Goal: Check status: Check status

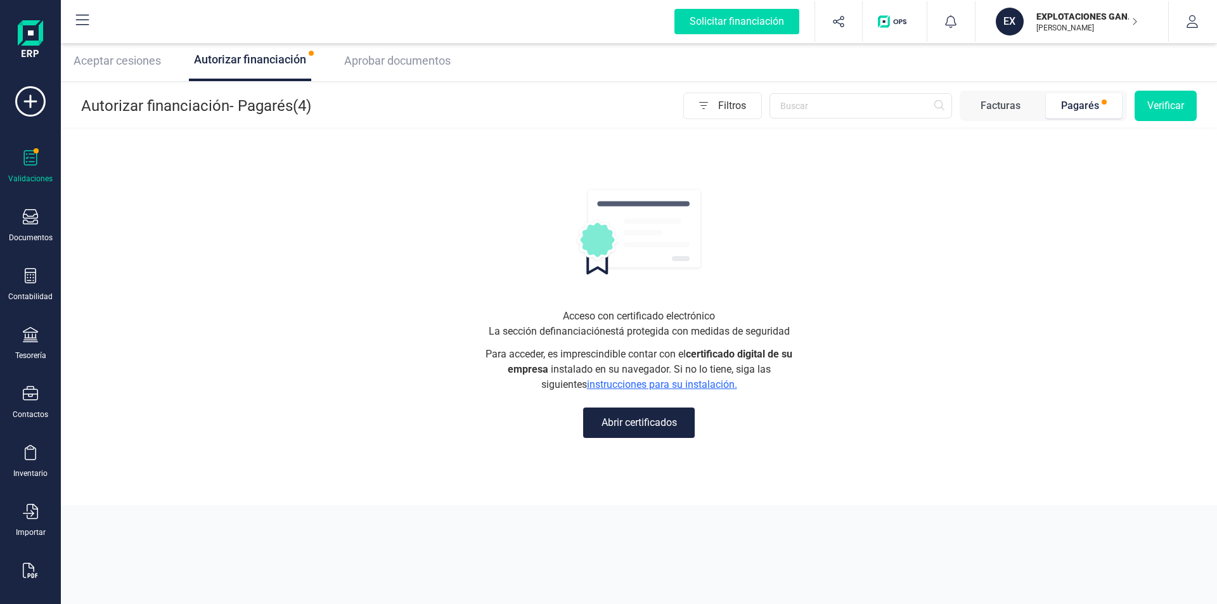
click at [1074, 107] on div "Pagarés" at bounding box center [1080, 105] width 38 height 15
click at [719, 103] on span "Filtros" at bounding box center [739, 105] width 43 height 25
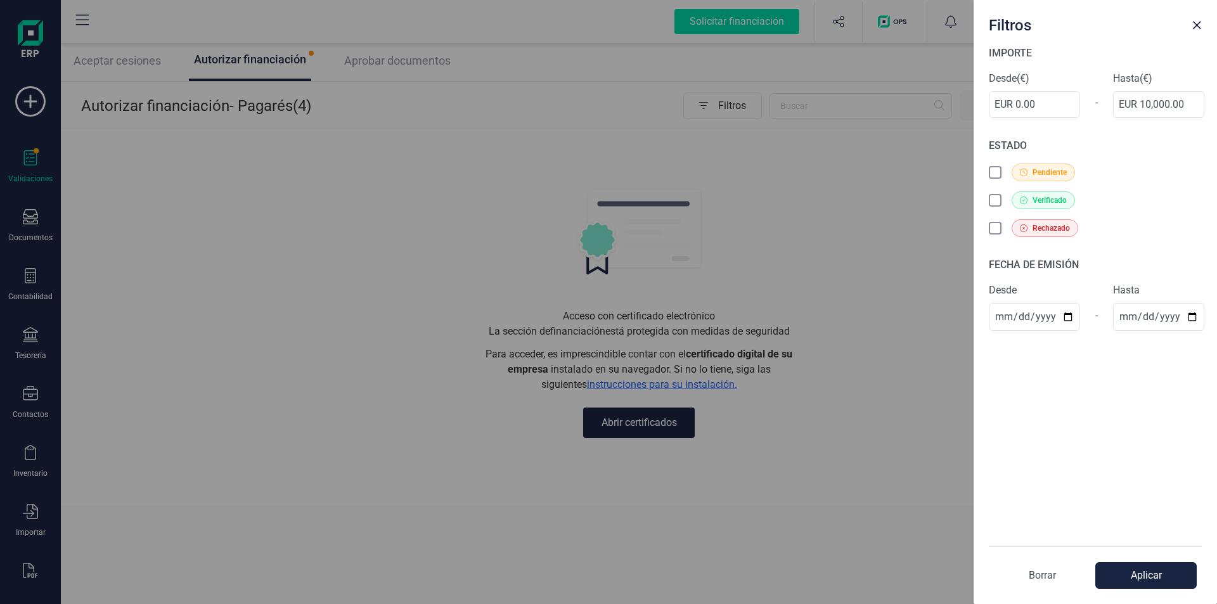
click at [629, 150] on div "Filtros IMPORTE Desde (€) EUR 0.00 - Hasta (€) EUR 10,000.00 ESTADO Pendiente V…" at bounding box center [608, 302] width 1217 height 604
click at [347, 141] on div "Filtros IMPORTE Desde (€) EUR 0.00 - Hasta (€) EUR 10,000.00 ESTADO Pendiente V…" at bounding box center [608, 302] width 1217 height 604
click at [1195, 27] on span "Close" at bounding box center [1197, 25] width 10 height 10
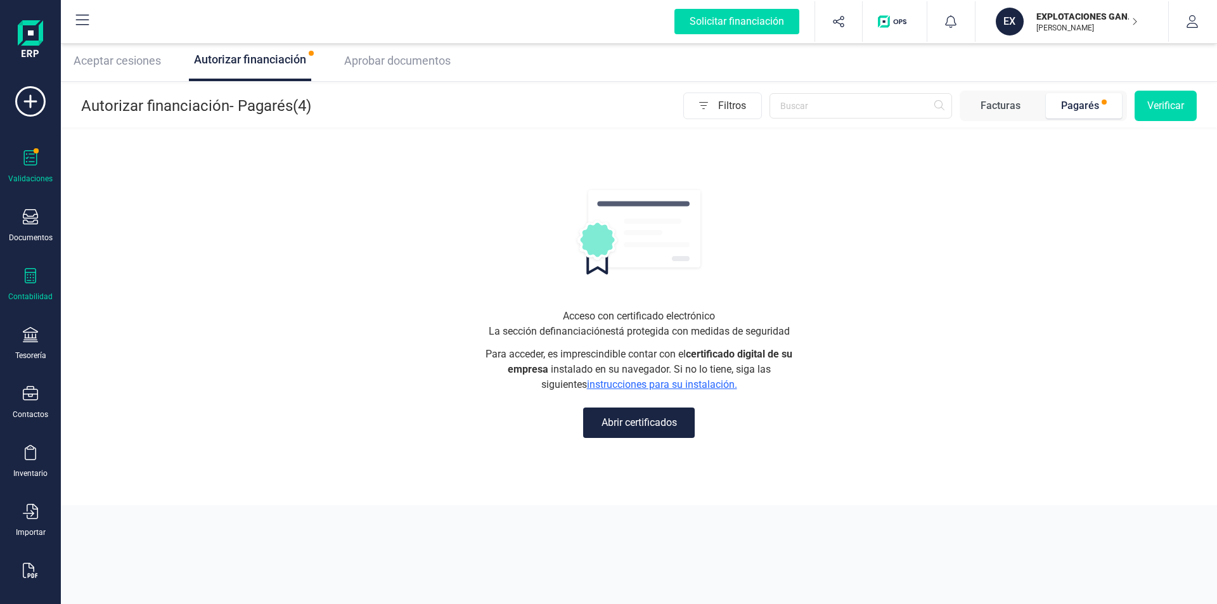
click at [27, 276] on icon at bounding box center [30, 275] width 15 height 15
click at [1071, 20] on p "EXPLOTACIONES GANADERAS LA JEDREA SL" at bounding box center [1087, 16] width 101 height 13
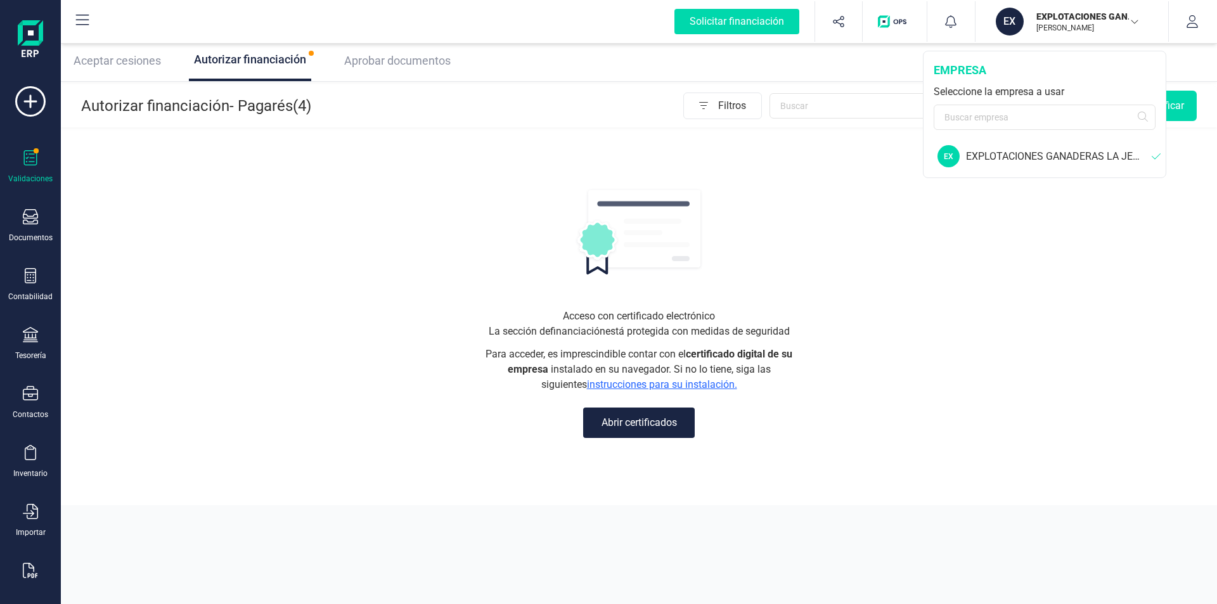
click at [999, 155] on div "EXPLOTACIONES GANADERAS LA JEDREA SL" at bounding box center [1059, 156] width 186 height 15
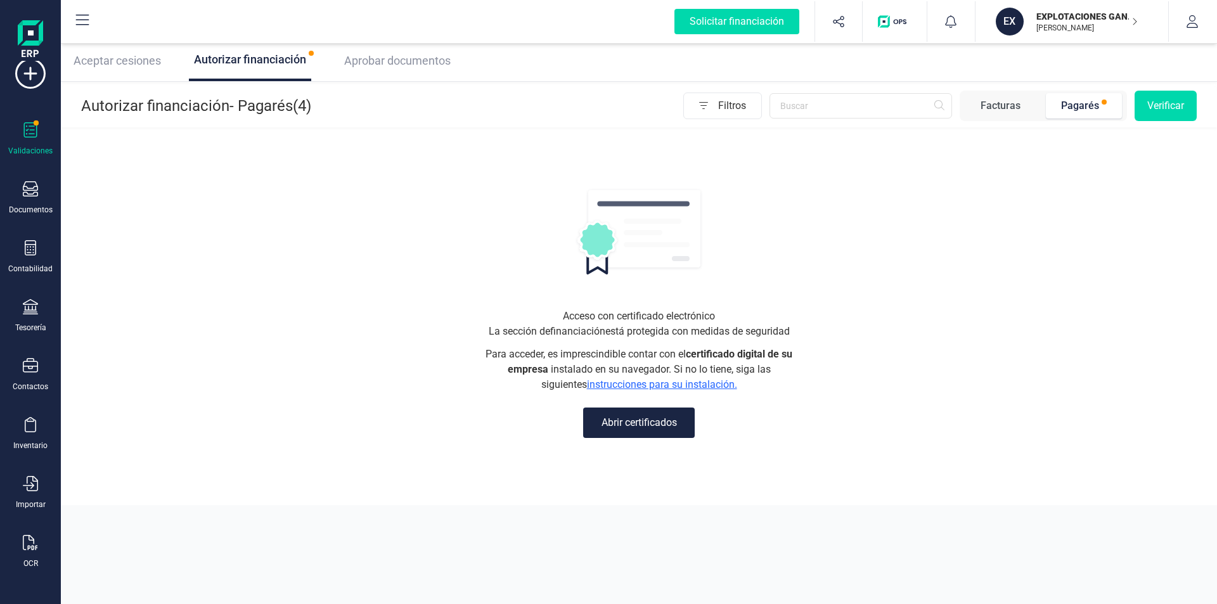
click at [29, 131] on icon at bounding box center [30, 129] width 15 height 15
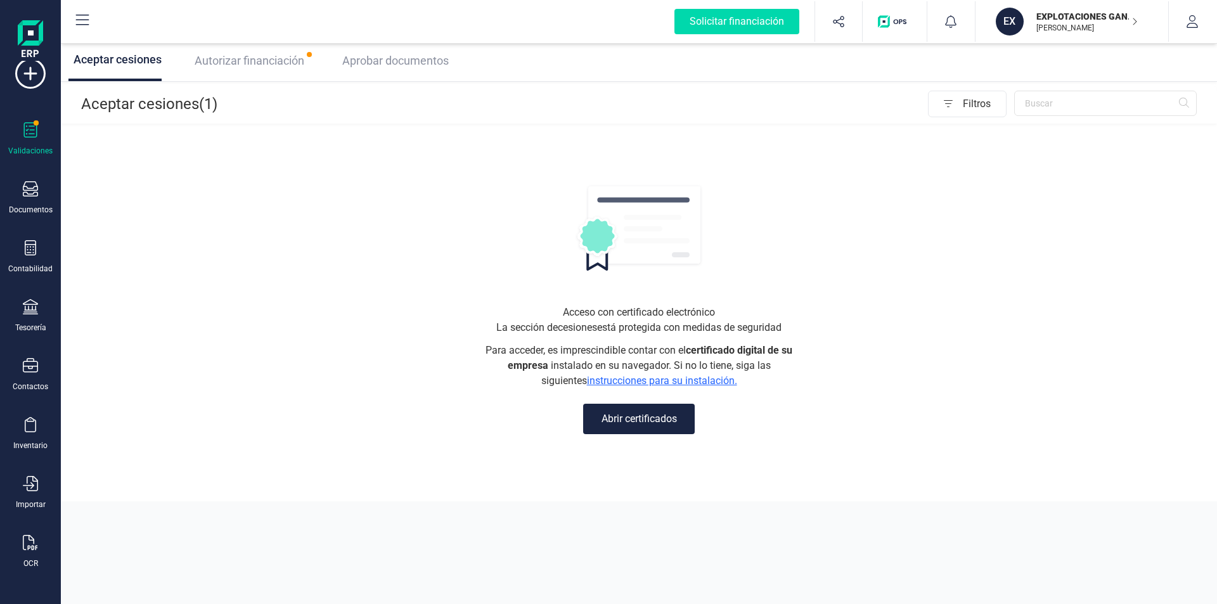
click at [624, 422] on button "Abrir certificados" at bounding box center [639, 419] width 112 height 30
click at [422, 62] on span "Aprobar documentos" at bounding box center [395, 60] width 107 height 13
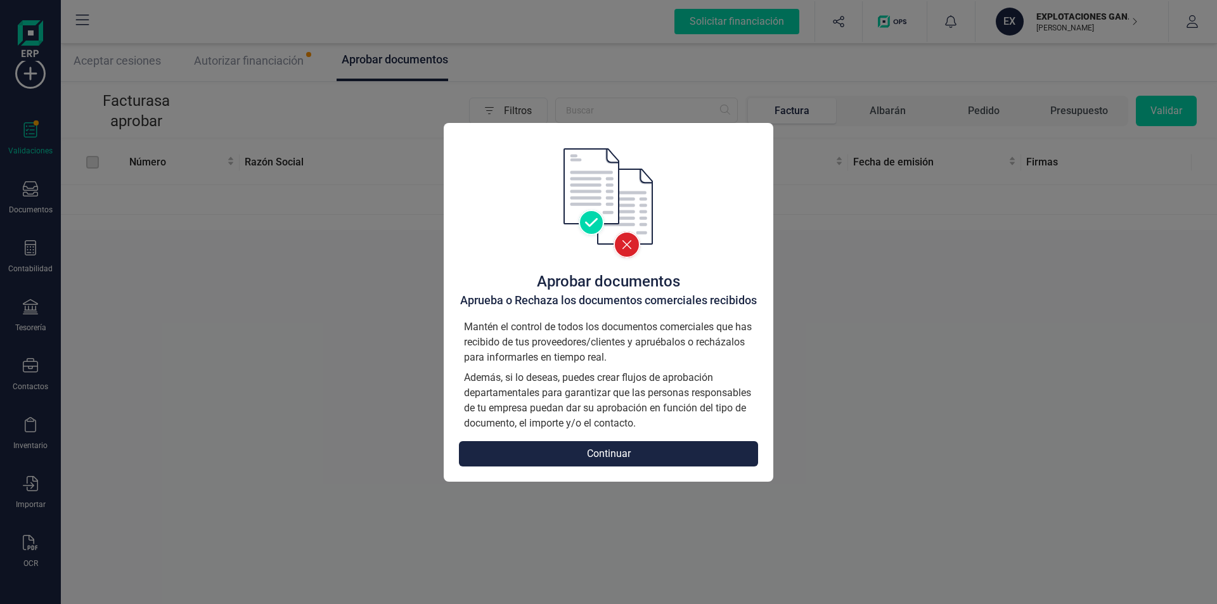
click at [597, 451] on button "Continuar" at bounding box center [608, 453] width 299 height 25
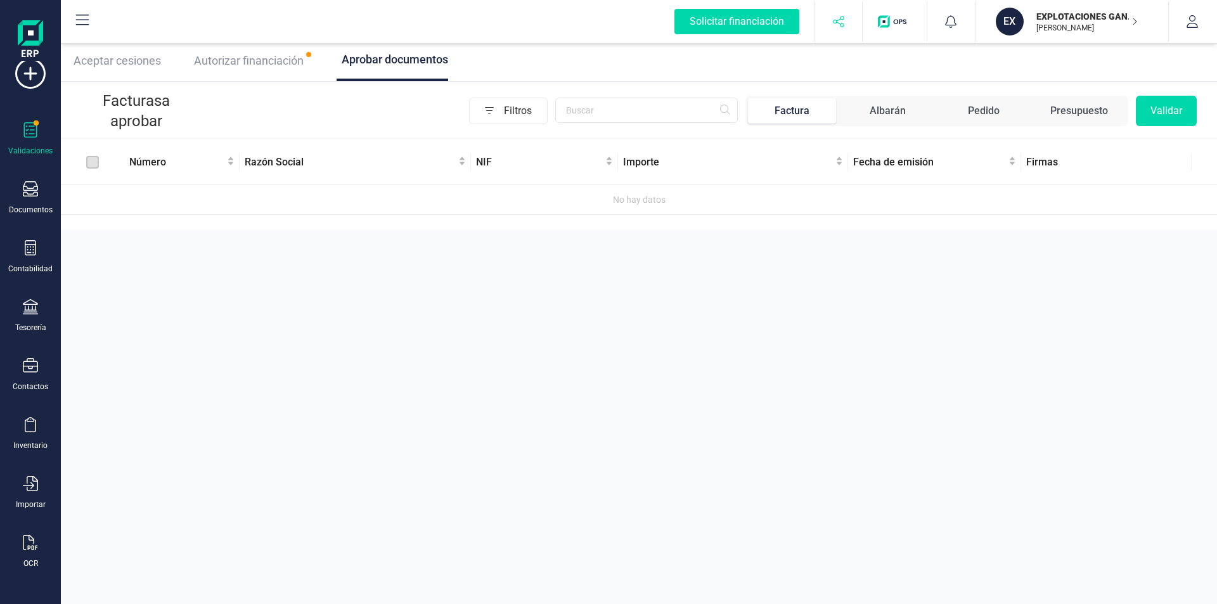
click at [835, 22] on icon "button" at bounding box center [838, 21] width 13 height 13
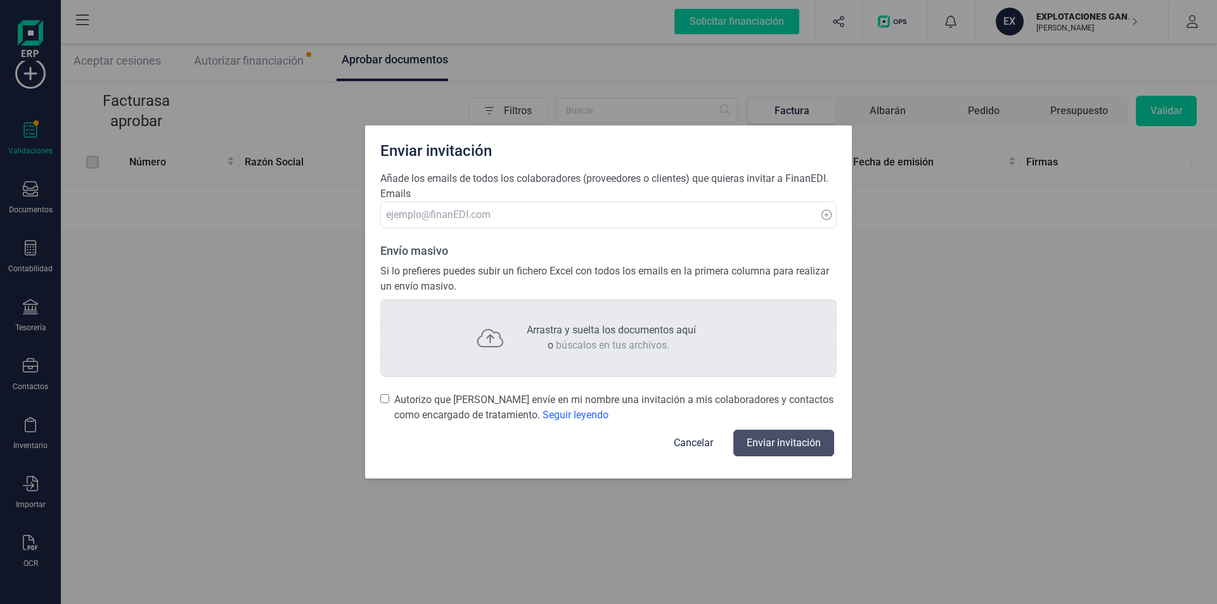
click at [681, 440] on button "Cancelar" at bounding box center [694, 443] width 70 height 30
